Goal: Task Accomplishment & Management: Manage account settings

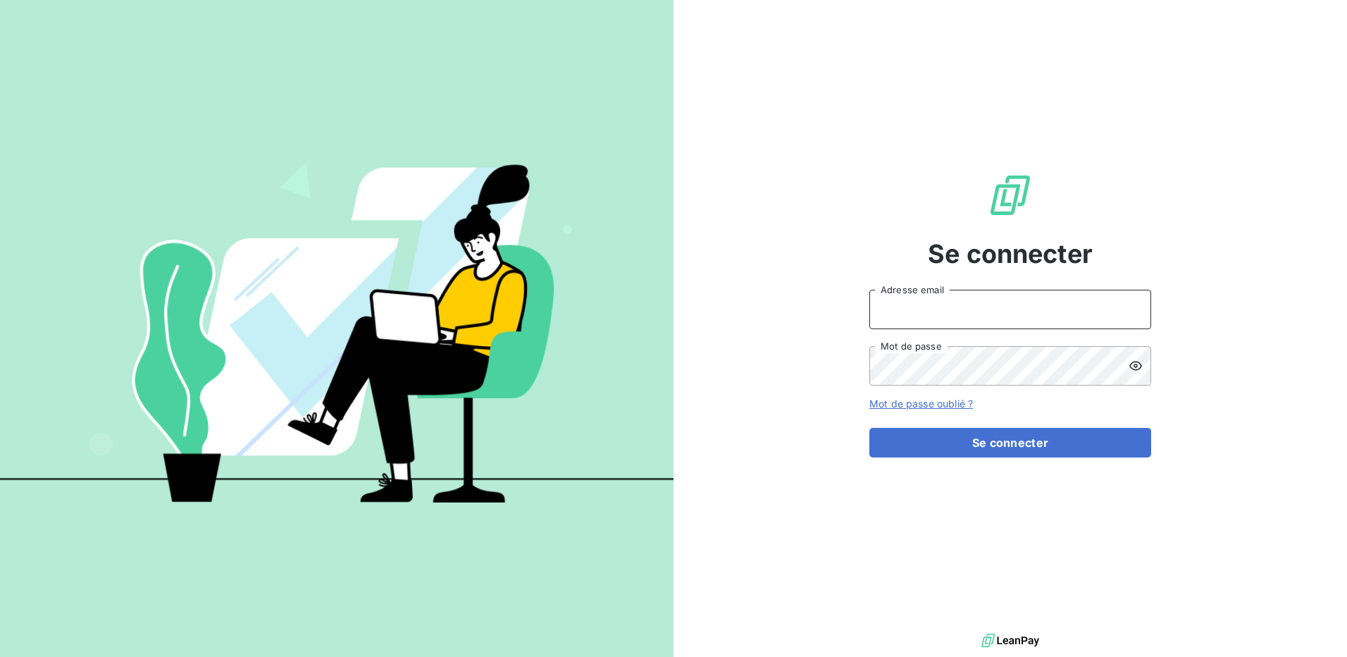
type input "[PERSON_NAME][EMAIL_ADDRESS][PERSON_NAME][DOMAIN_NAME]"
click at [1134, 366] on icon at bounding box center [1135, 365] width 13 height 9
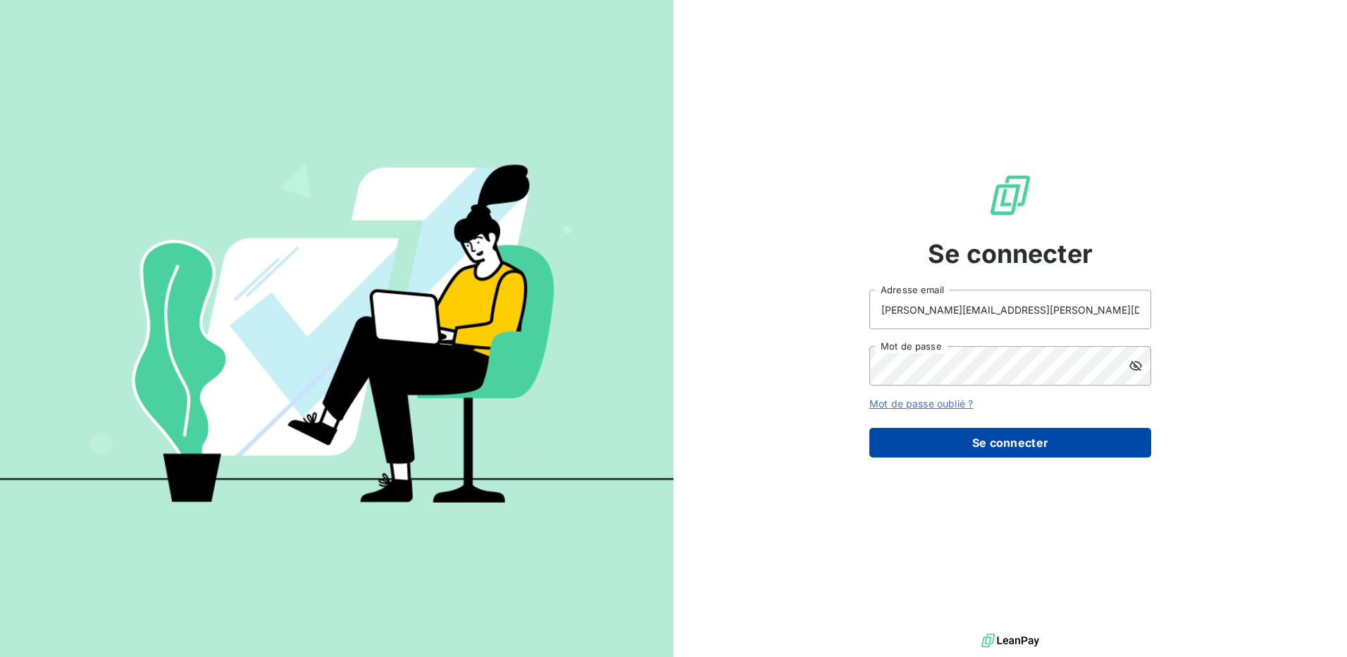
click at [1045, 447] on button "Se connecter" at bounding box center [1010, 443] width 282 height 30
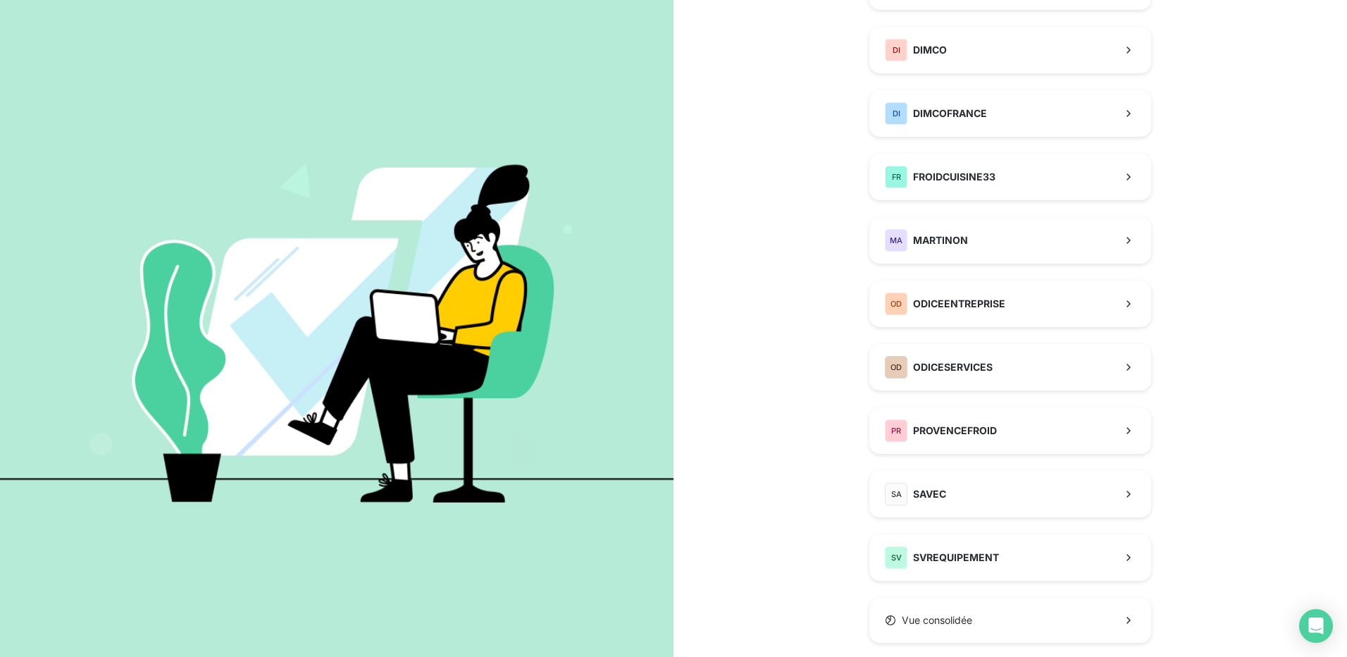
scroll to position [224, 0]
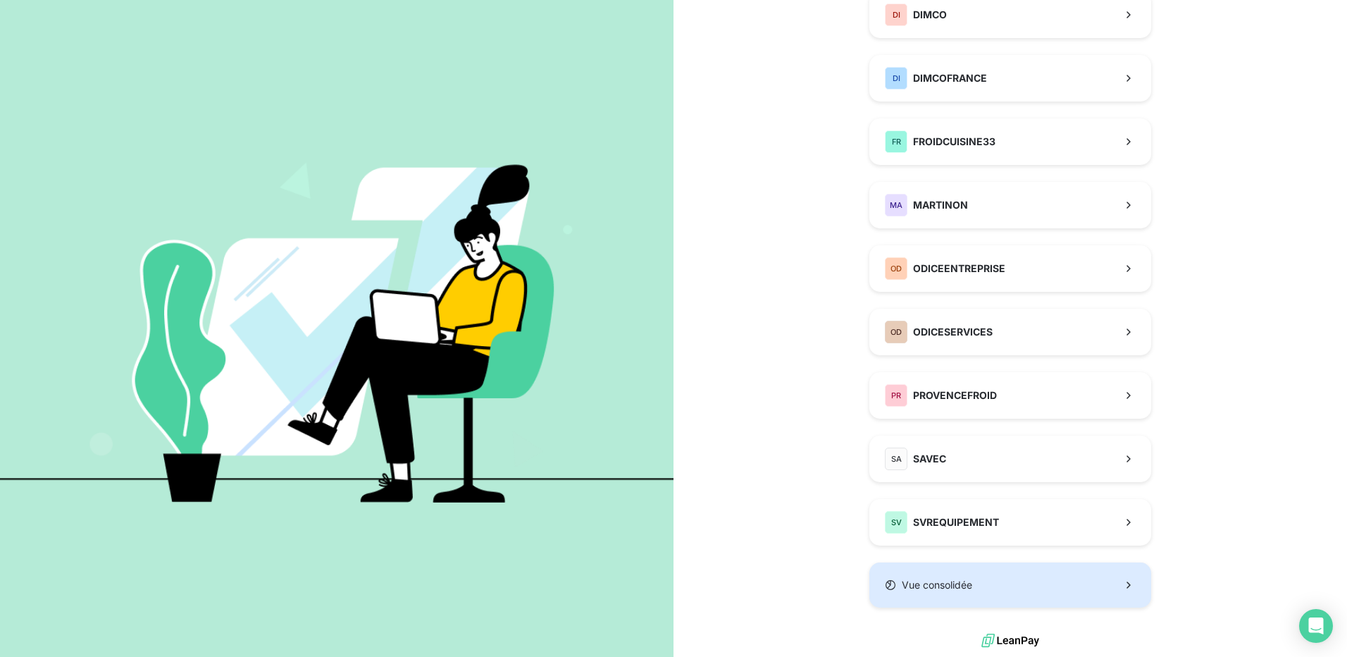
click at [1127, 585] on icon "button" at bounding box center [1129, 585] width 14 height 14
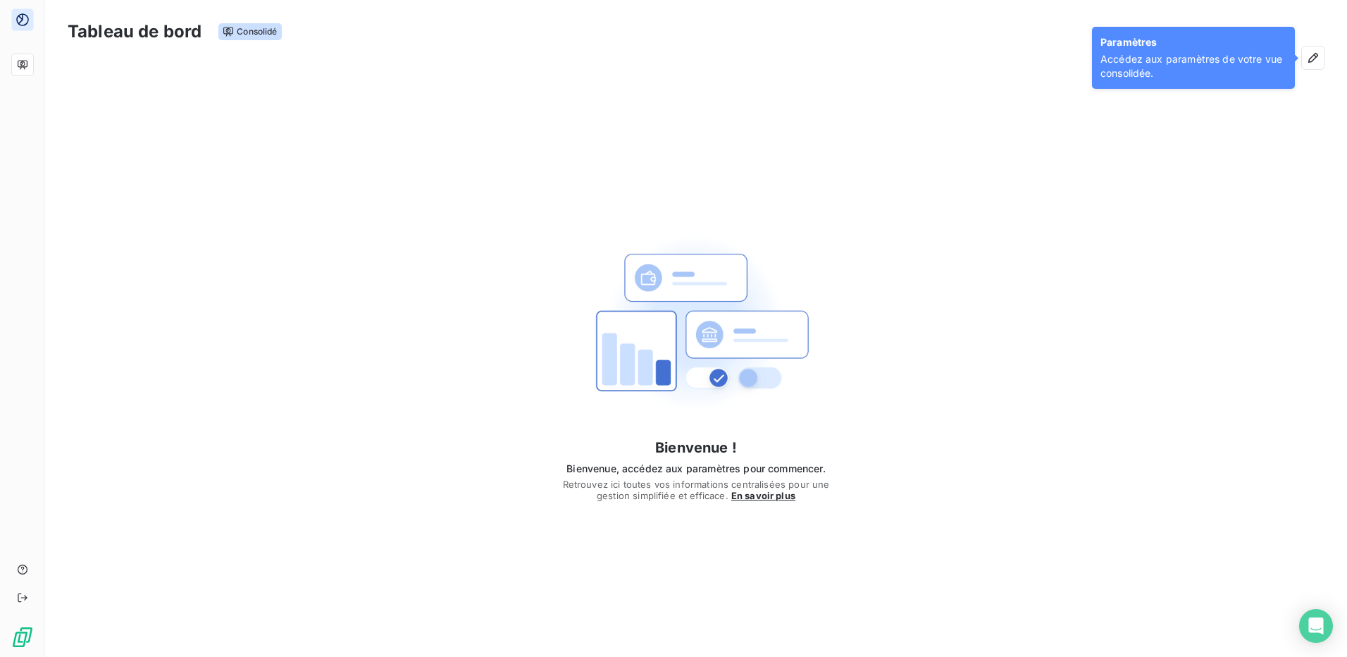
click at [1179, 61] on span "Accédez aux paramètres de votre vue consolidée." at bounding box center [1193, 66] width 186 height 28
click at [132, 33] on h3 "Tableau de bord" at bounding box center [135, 31] width 134 height 25
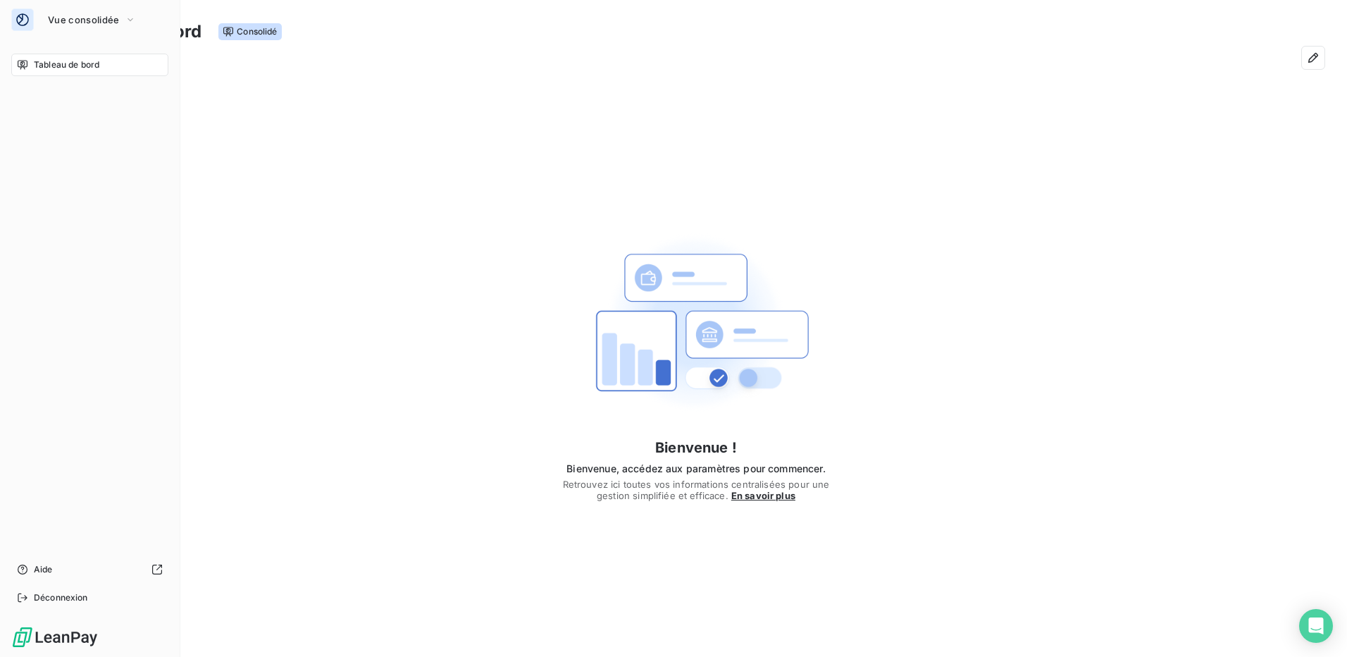
click at [69, 66] on span "Tableau de bord" at bounding box center [67, 64] width 66 height 13
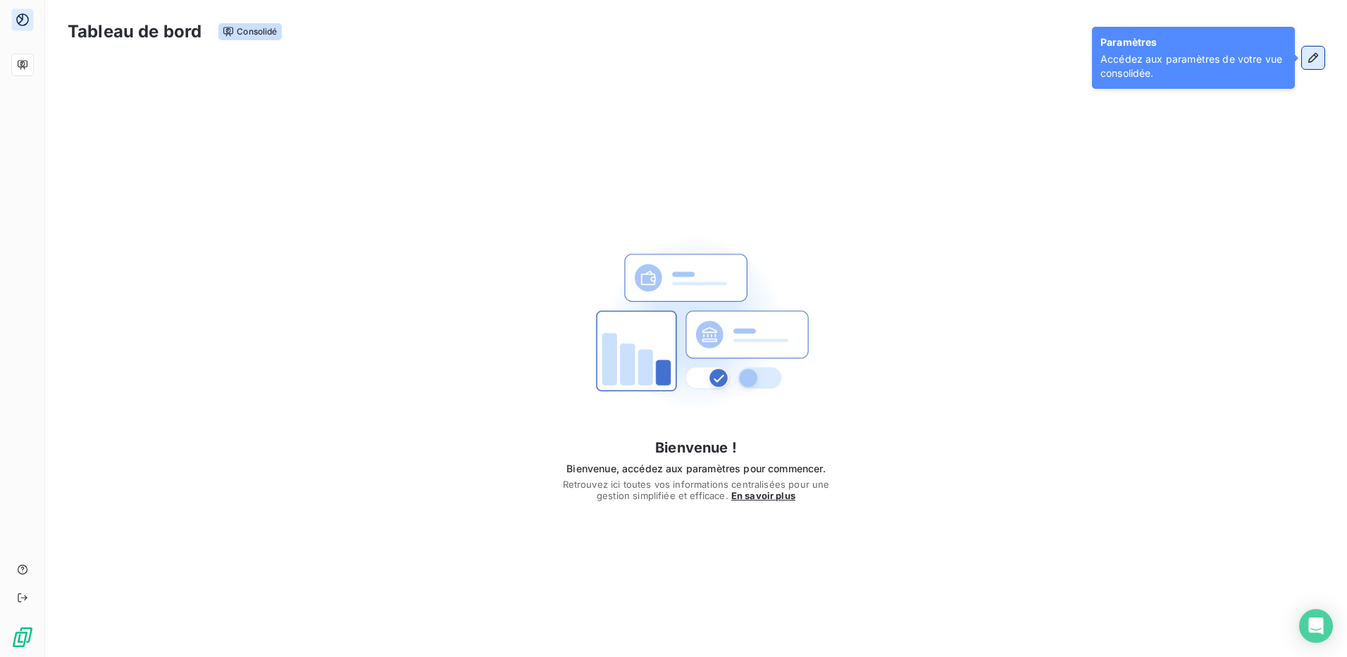
click at [1307, 56] on icon "button" at bounding box center [1313, 58] width 14 height 14
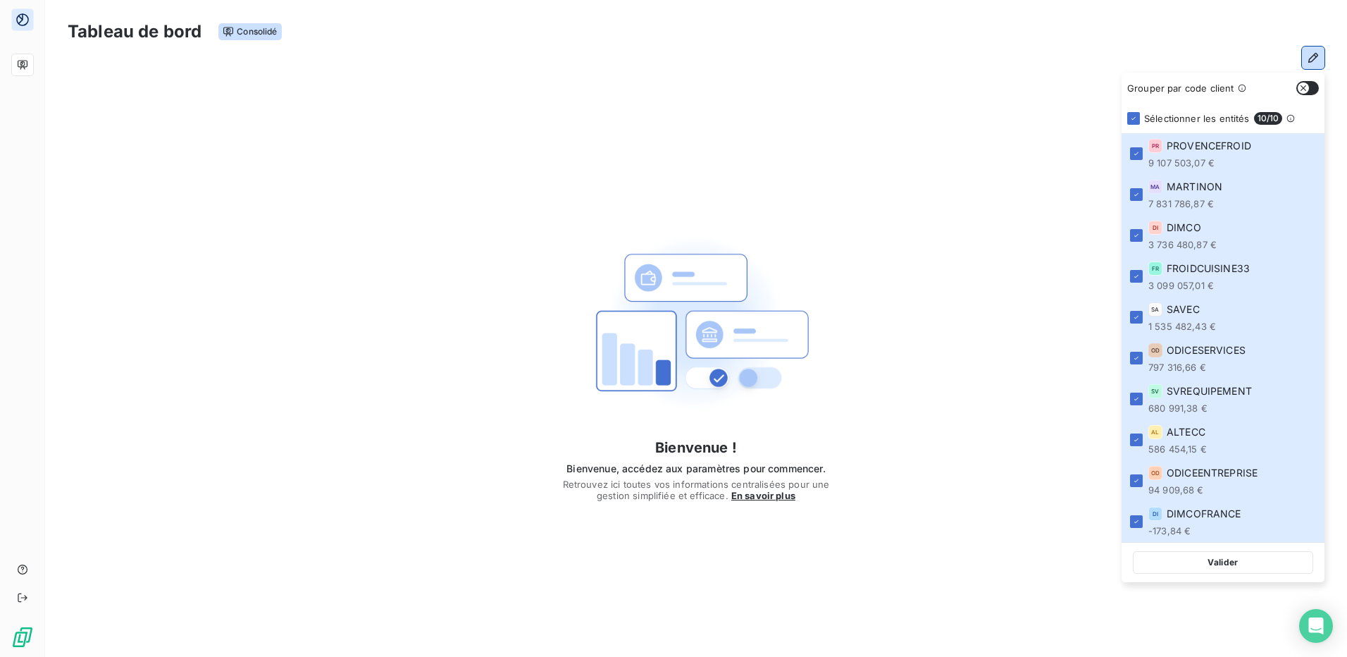
click at [1312, 85] on button "button" at bounding box center [1307, 88] width 23 height 14
click at [1302, 85] on button "button" at bounding box center [1307, 88] width 23 height 14
click at [1236, 151] on span "PROVENCEFROID" at bounding box center [1209, 146] width 85 height 14
click at [1207, 561] on button "Valider" at bounding box center [1223, 562] width 180 height 23
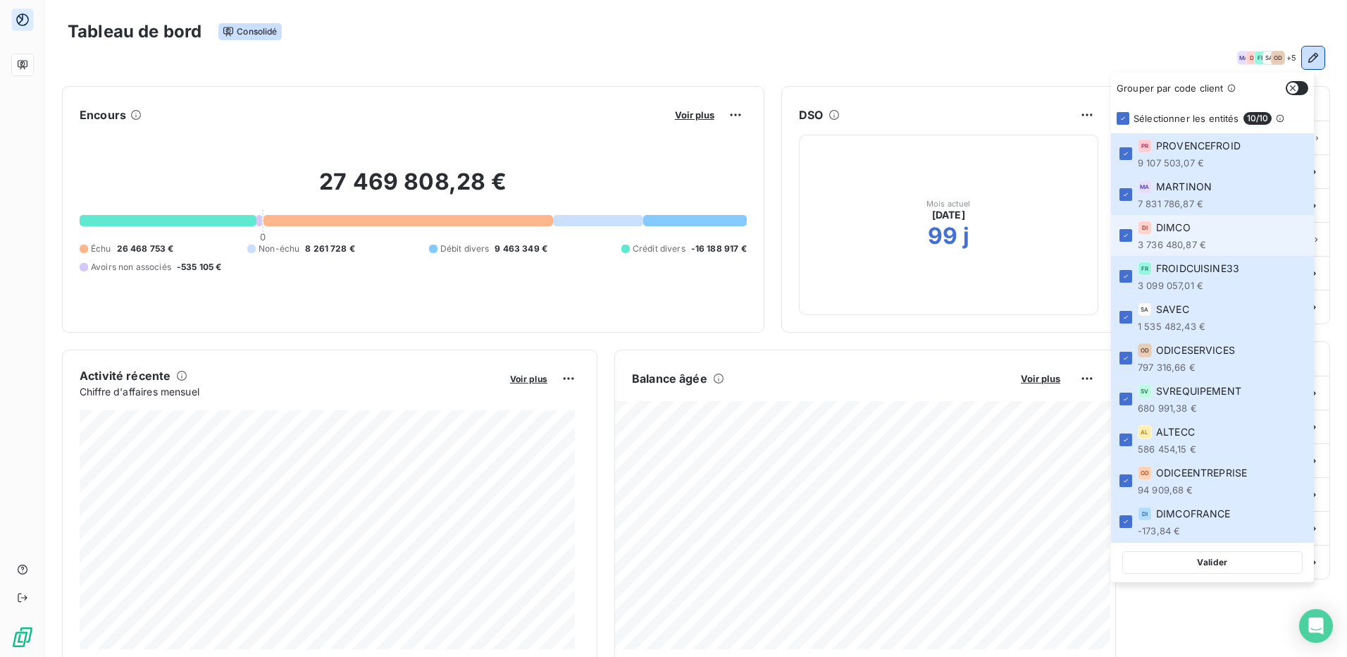
click at [1179, 231] on span "DIMCO" at bounding box center [1173, 227] width 35 height 14
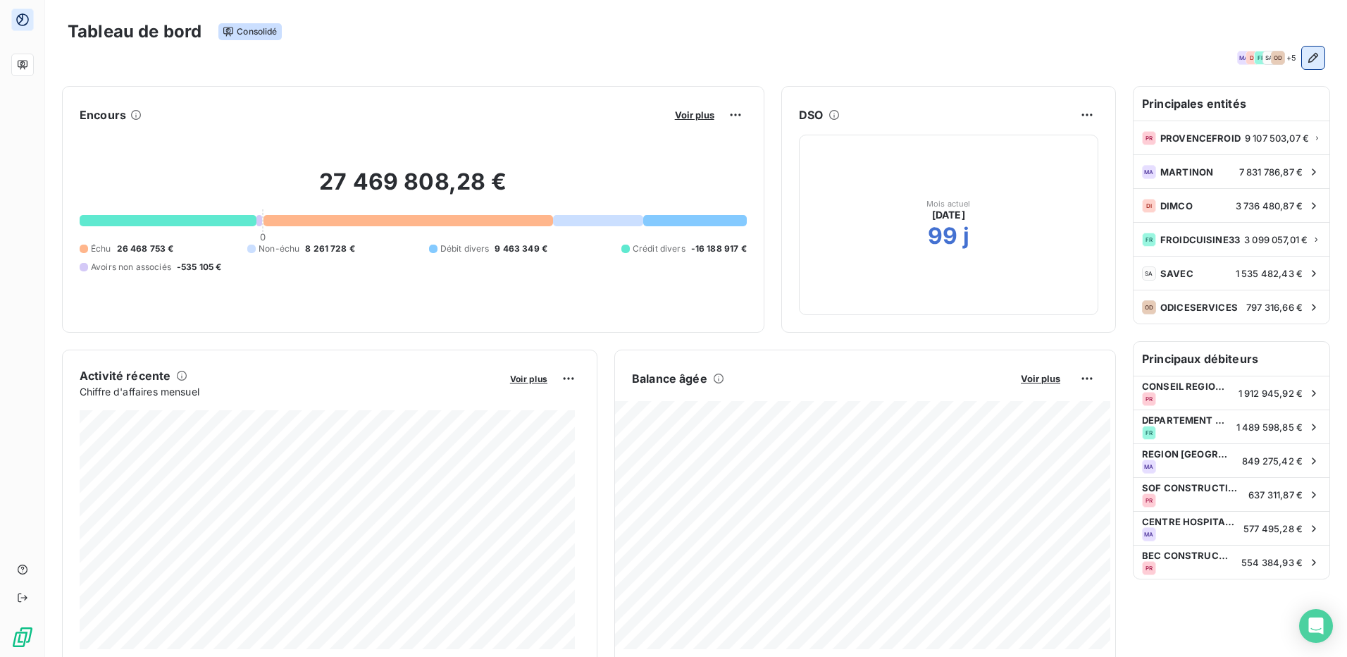
click at [1302, 56] on button "button" at bounding box center [1313, 57] width 23 height 23
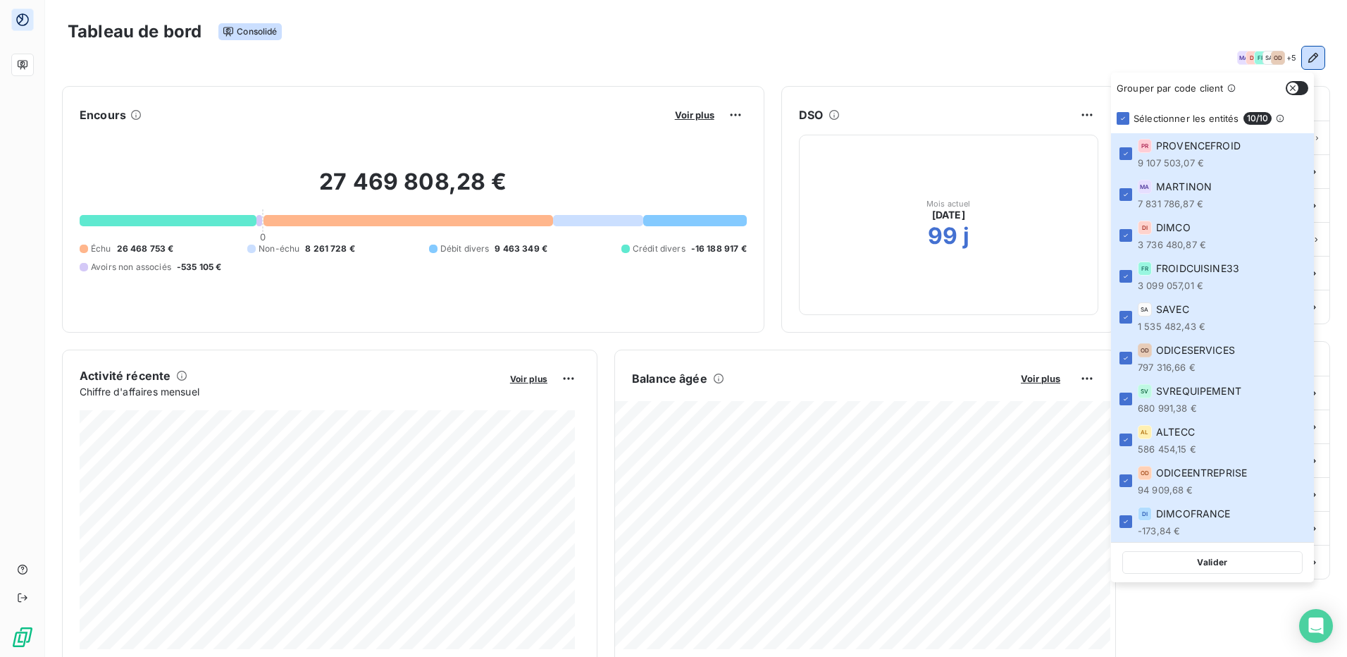
click at [1302, 56] on button "button" at bounding box center [1313, 57] width 23 height 23
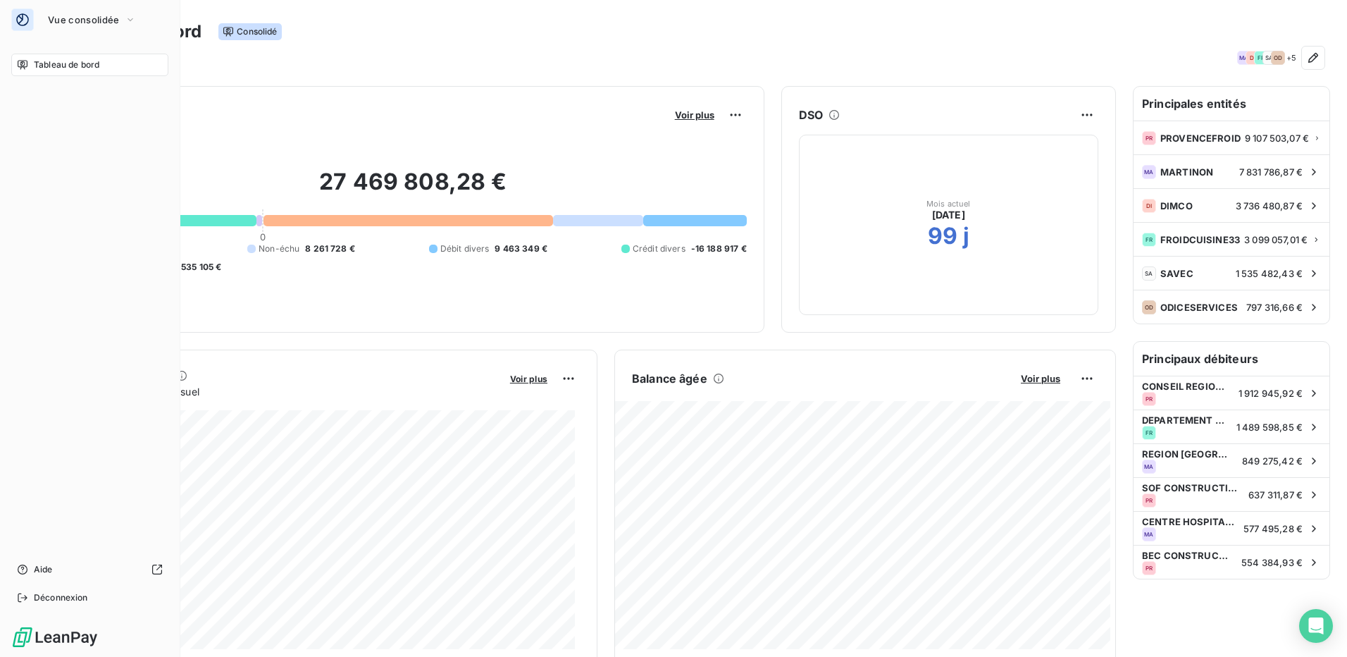
click at [76, 65] on span "Tableau de bord" at bounding box center [67, 64] width 66 height 13
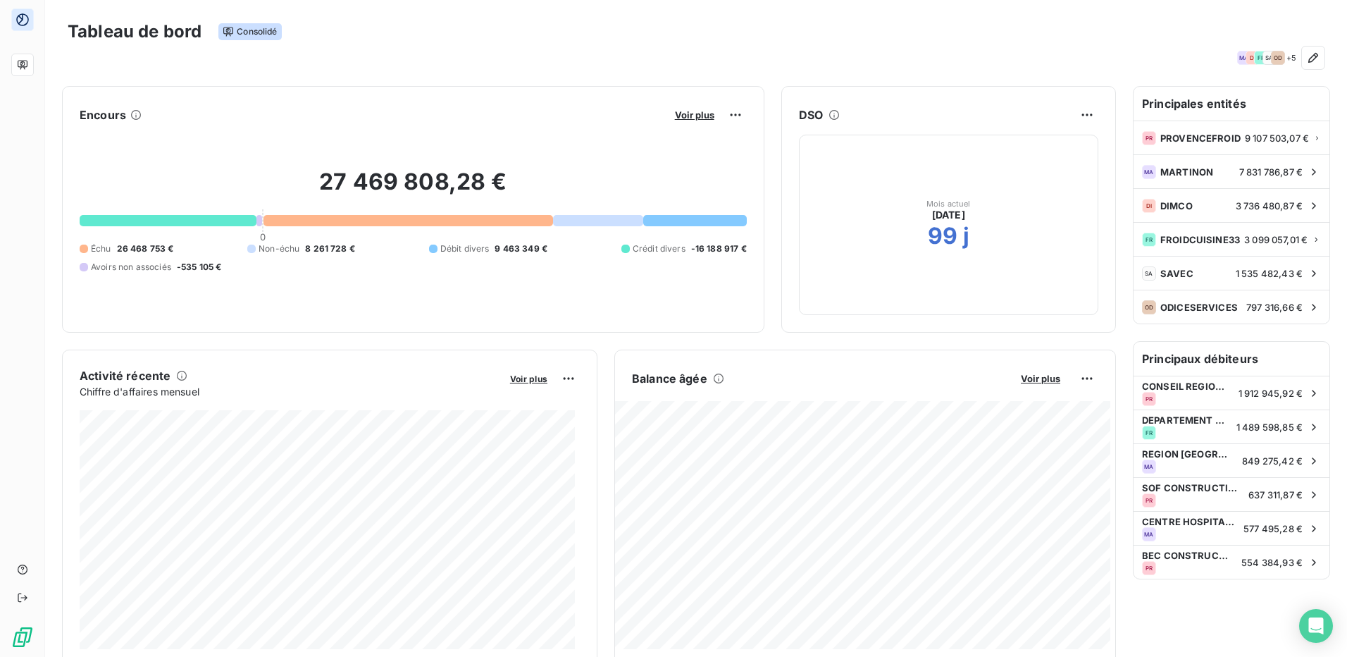
click at [230, 33] on icon at bounding box center [228, 31] width 11 height 11
click at [321, 47] on div "MA DI FR SA OD + 5" at bounding box center [696, 57] width 1257 height 23
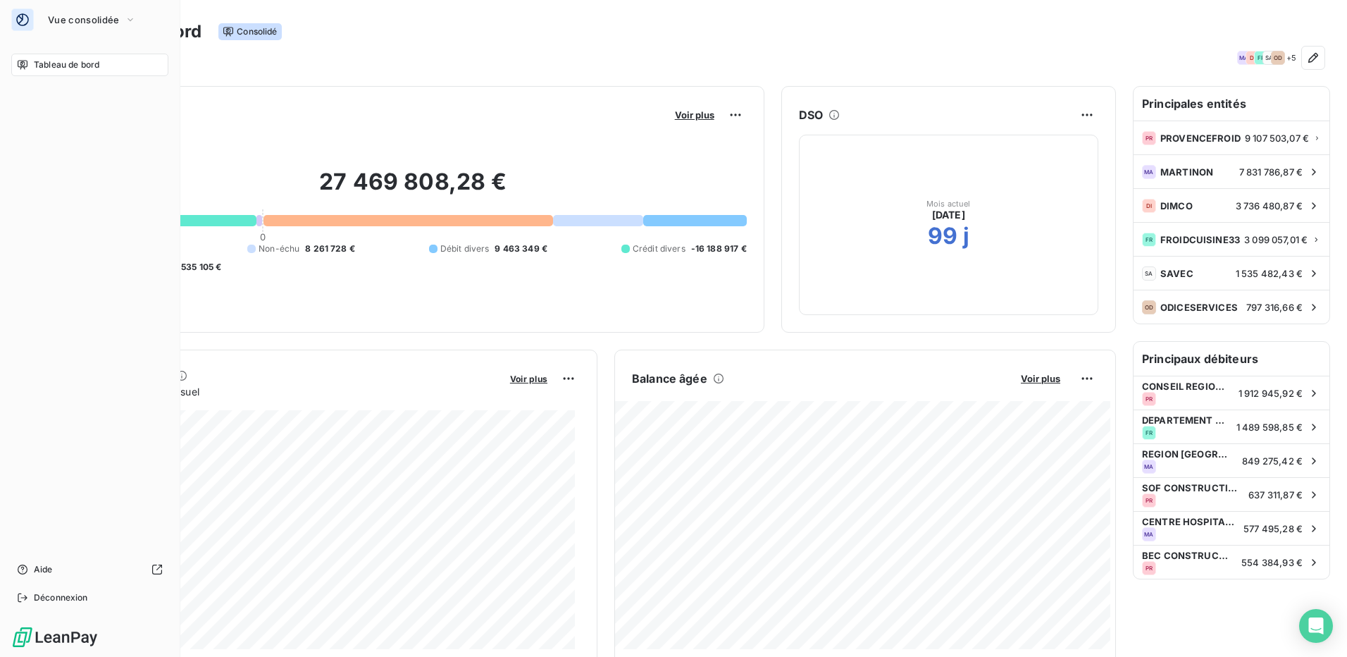
click at [30, 58] on div "Tableau de bord" at bounding box center [89, 65] width 157 height 23
click at [63, 20] on span "Vue consolidée" at bounding box center [83, 19] width 71 height 11
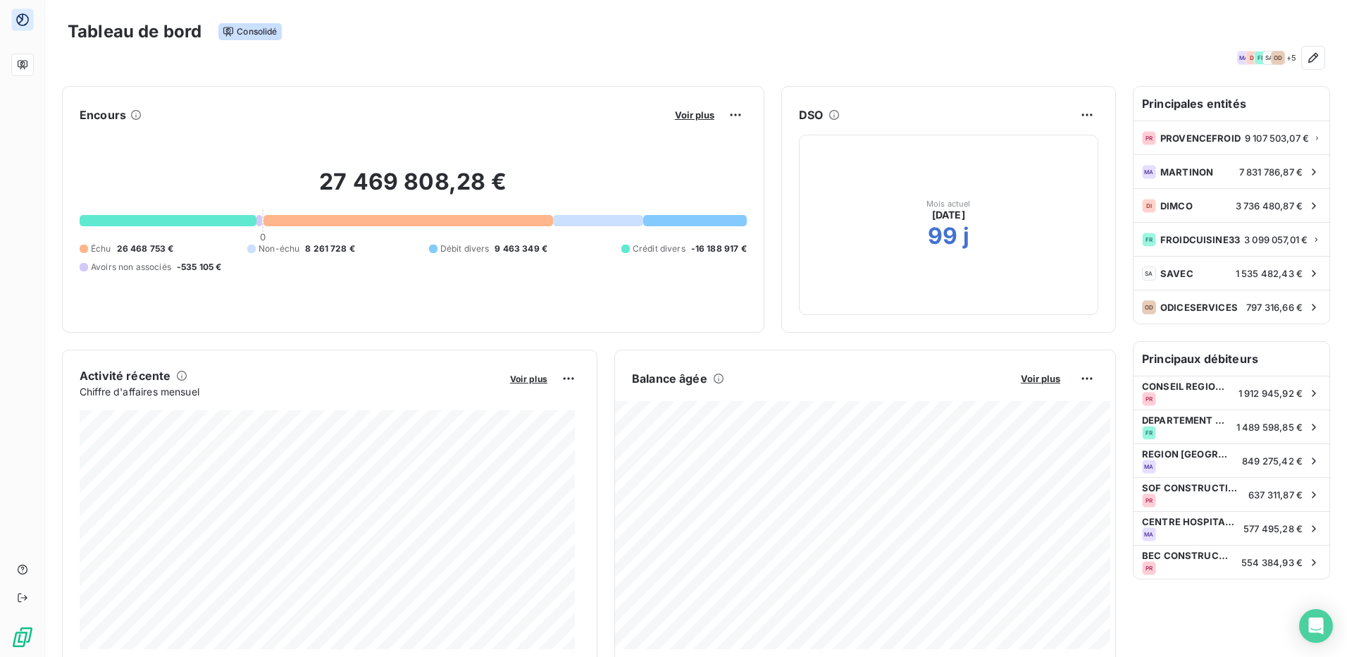
click at [1217, 106] on h6 "Principales entités" at bounding box center [1231, 104] width 196 height 34
click at [1309, 59] on icon "button" at bounding box center [1313, 58] width 14 height 14
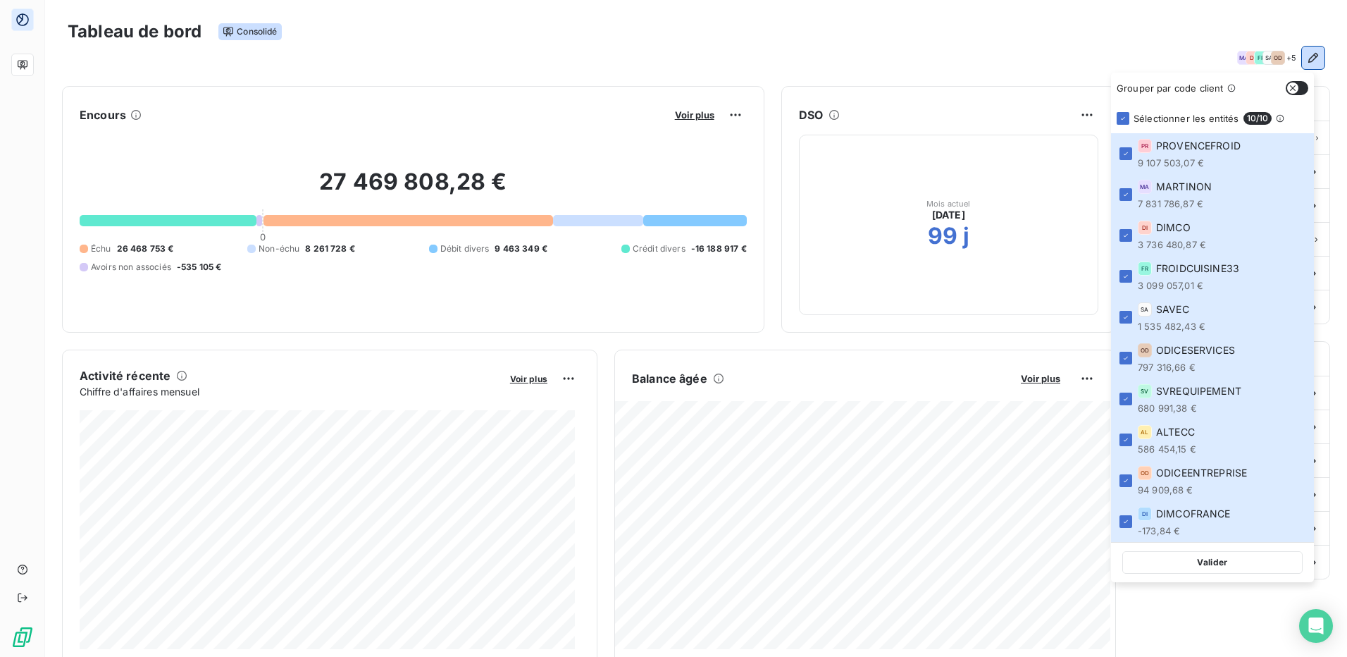
click at [1300, 89] on button "button" at bounding box center [1297, 88] width 23 height 14
click at [1288, 89] on button "button" at bounding box center [1297, 88] width 23 height 14
click at [1022, 18] on div "Tableau de bord Consolidé" at bounding box center [696, 32] width 1257 height 30
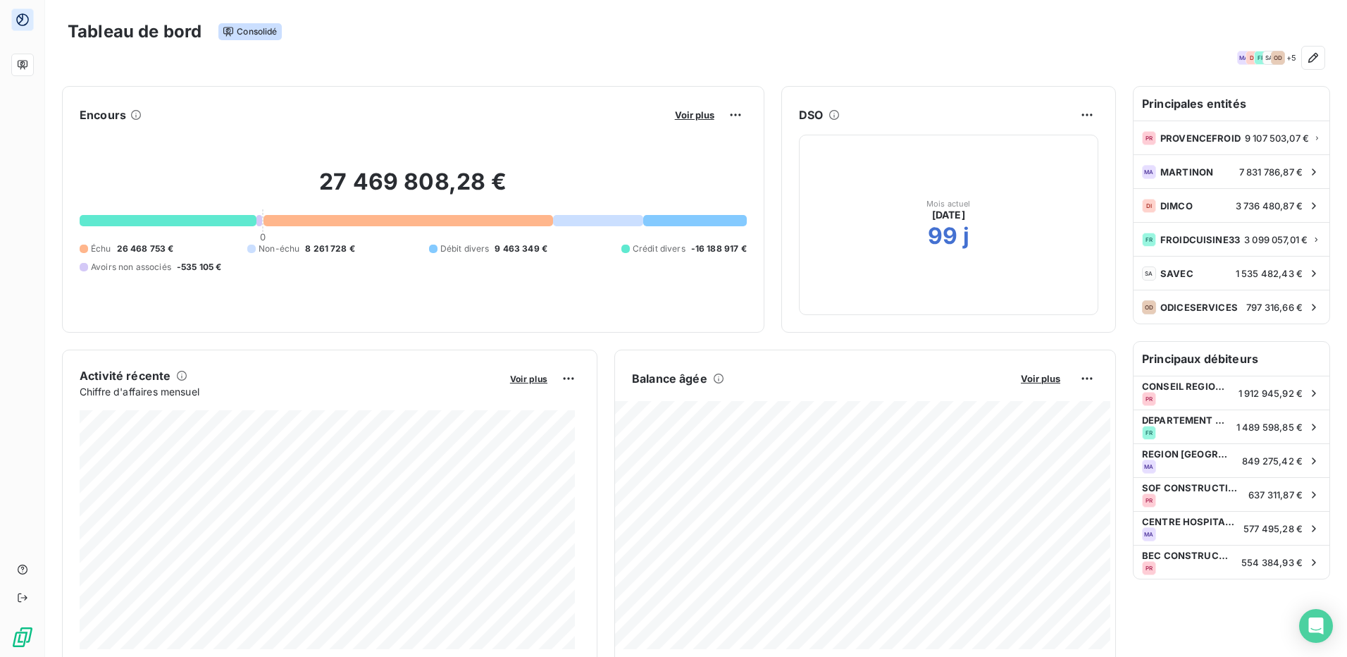
click at [229, 31] on icon at bounding box center [228, 31] width 11 height 11
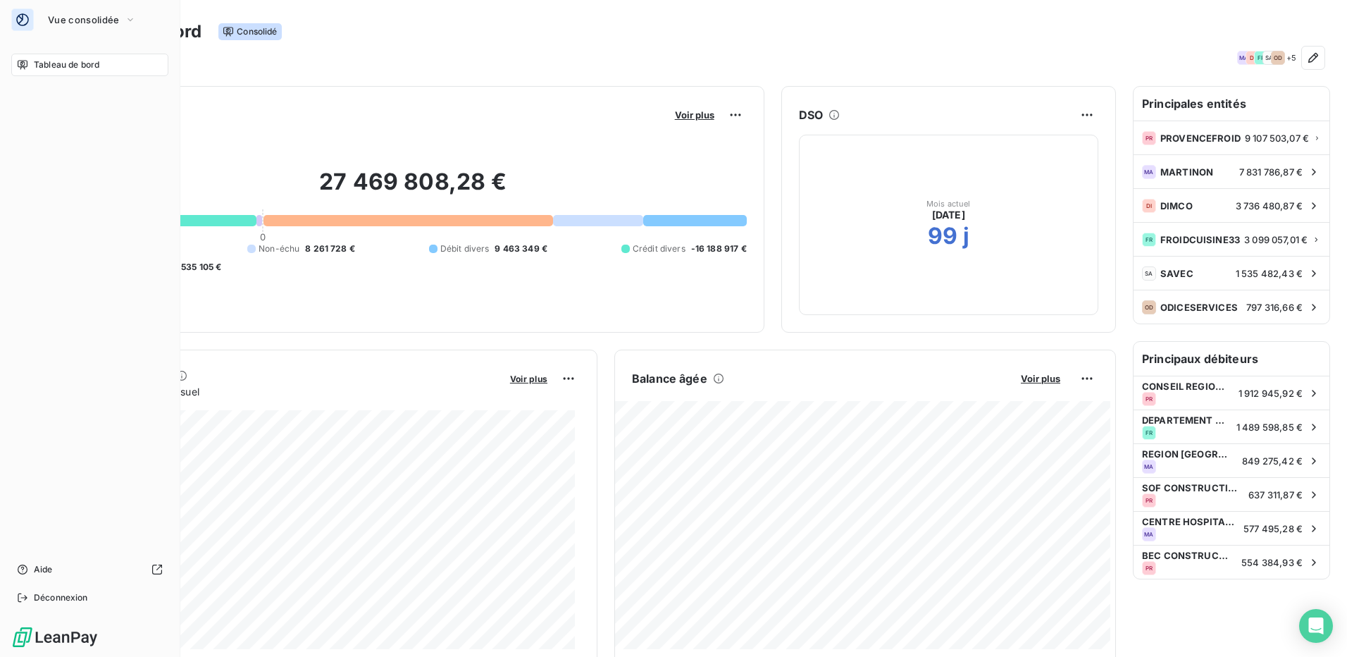
click at [77, 64] on span "Tableau de bord" at bounding box center [67, 64] width 66 height 13
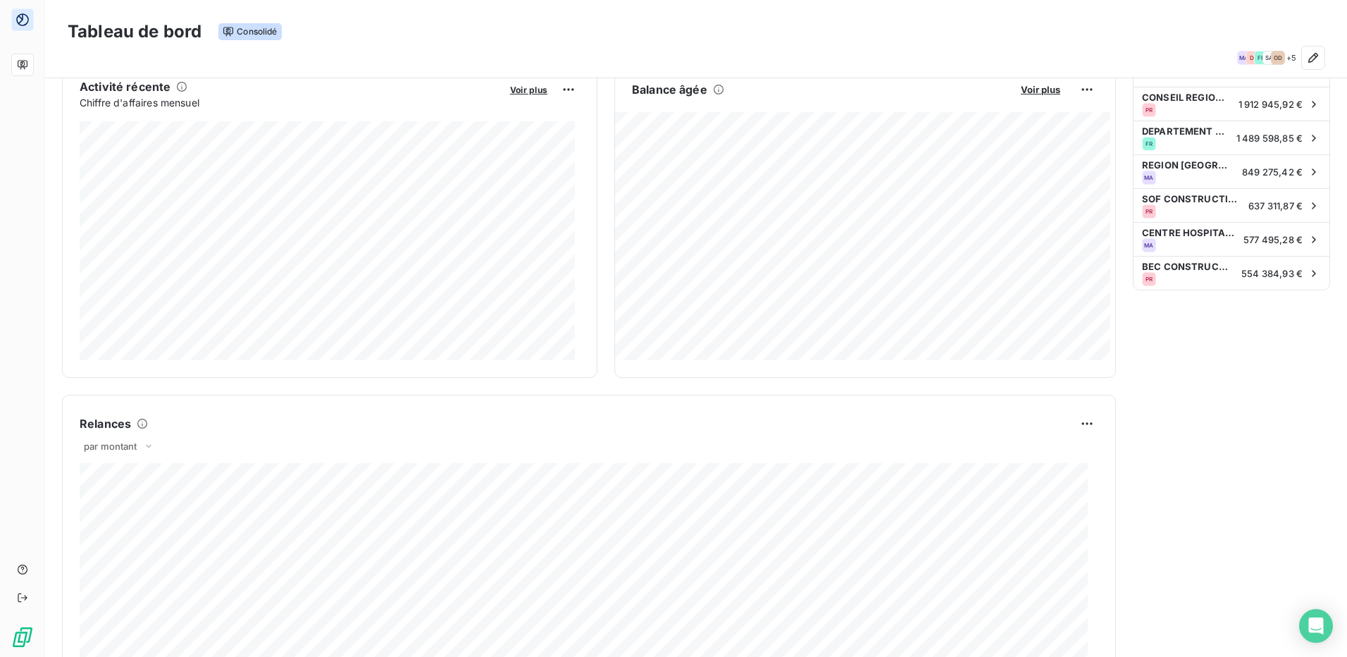
scroll to position [1, 0]
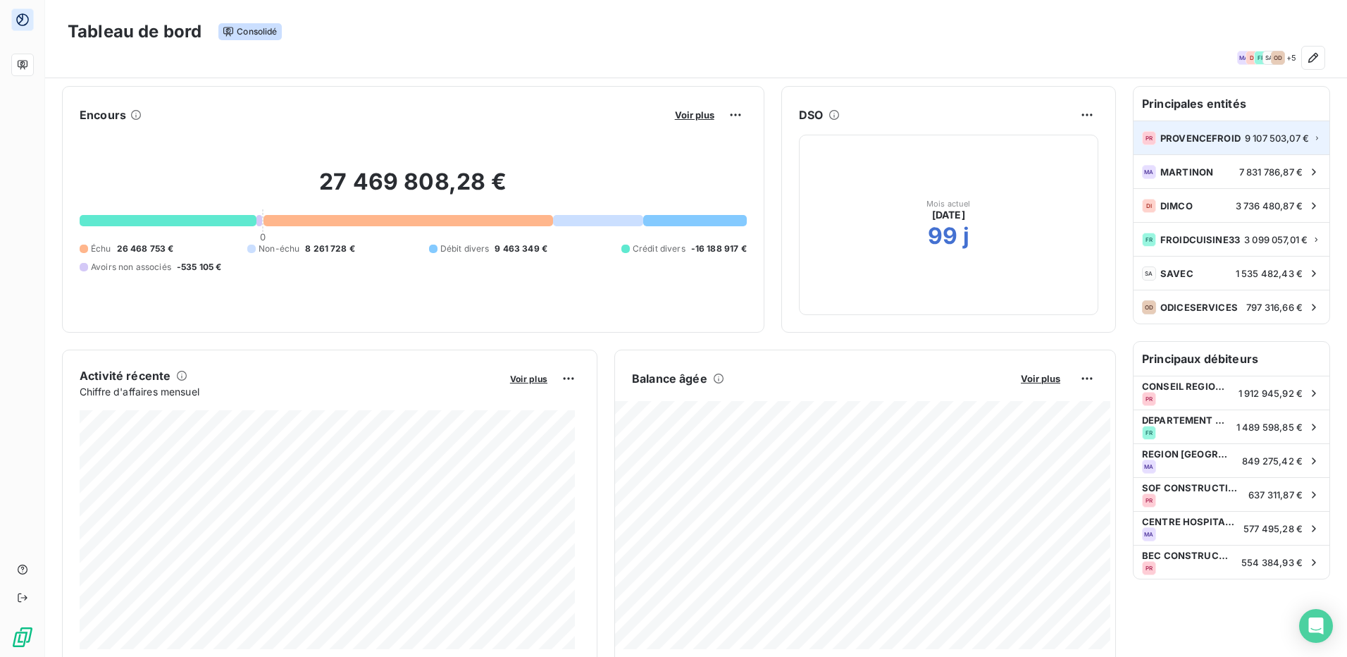
click at [1161, 143] on span "PROVENCEFROID" at bounding box center [1200, 137] width 80 height 11
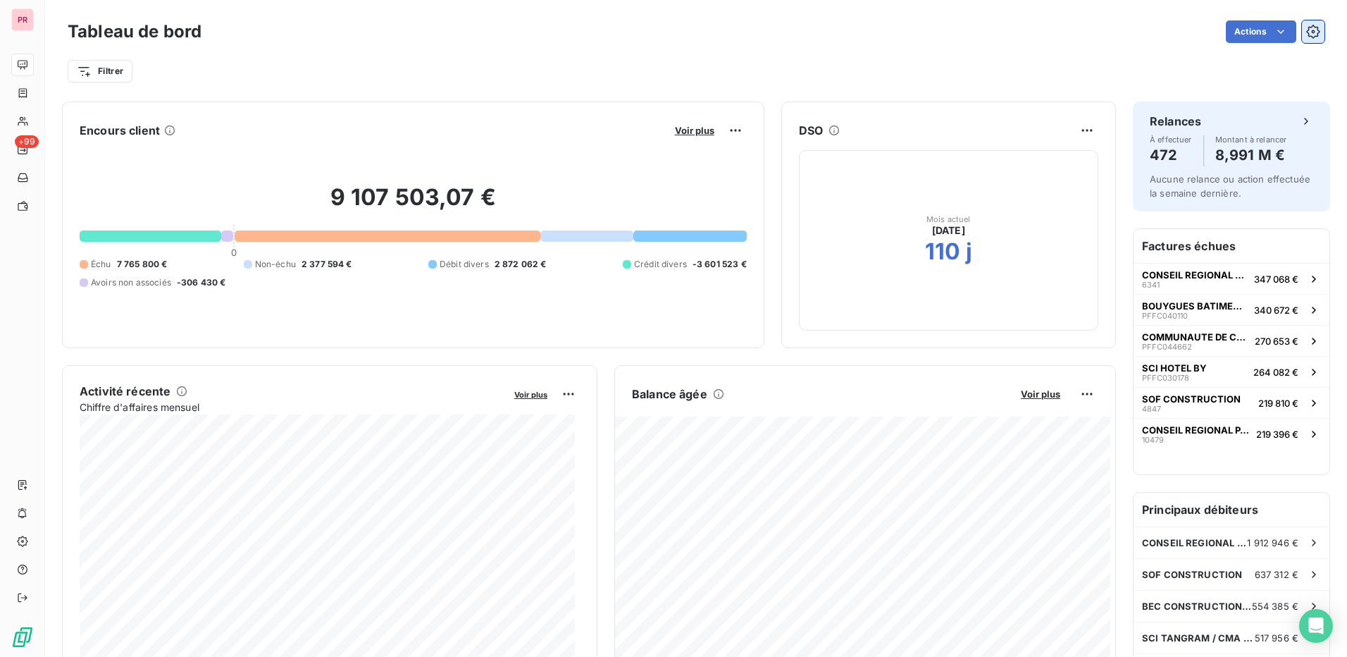
click at [1306, 30] on icon "button" at bounding box center [1312, 31] width 13 height 13
